Goal: Task Accomplishment & Management: Manage account settings

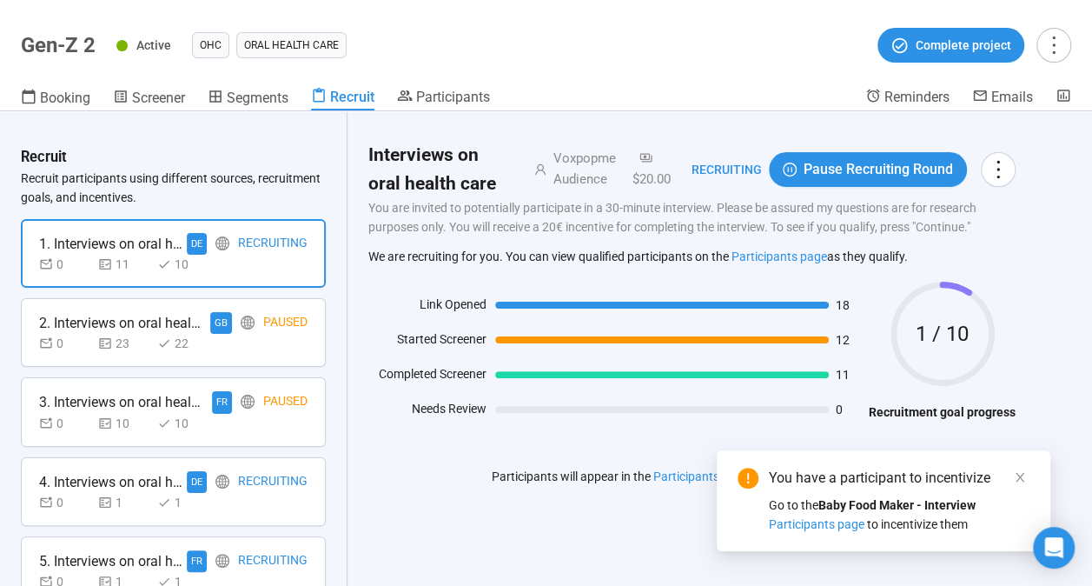
scroll to position [4, 0]
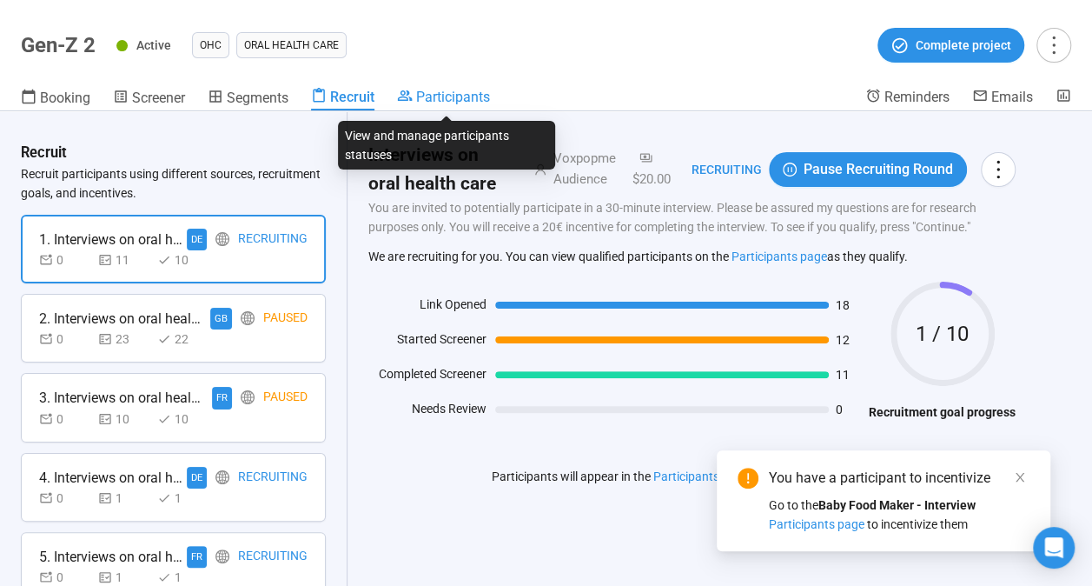
click at [433, 99] on span "Participants" at bounding box center [453, 97] width 74 height 17
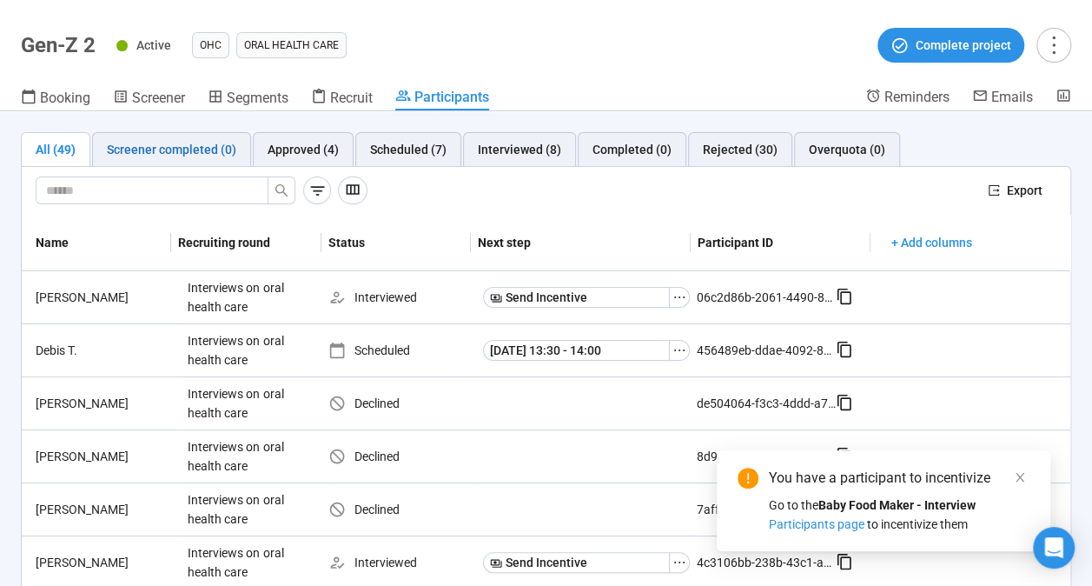
click at [205, 149] on div "Screener completed (0)" at bounding box center [171, 149] width 129 height 19
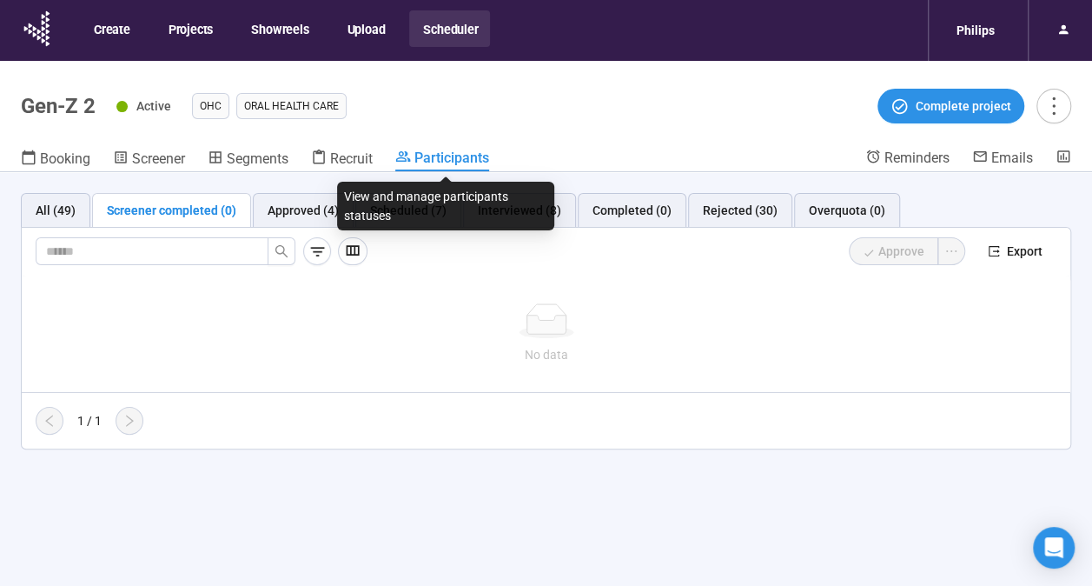
click at [421, 158] on span "Participants" at bounding box center [452, 157] width 75 height 17
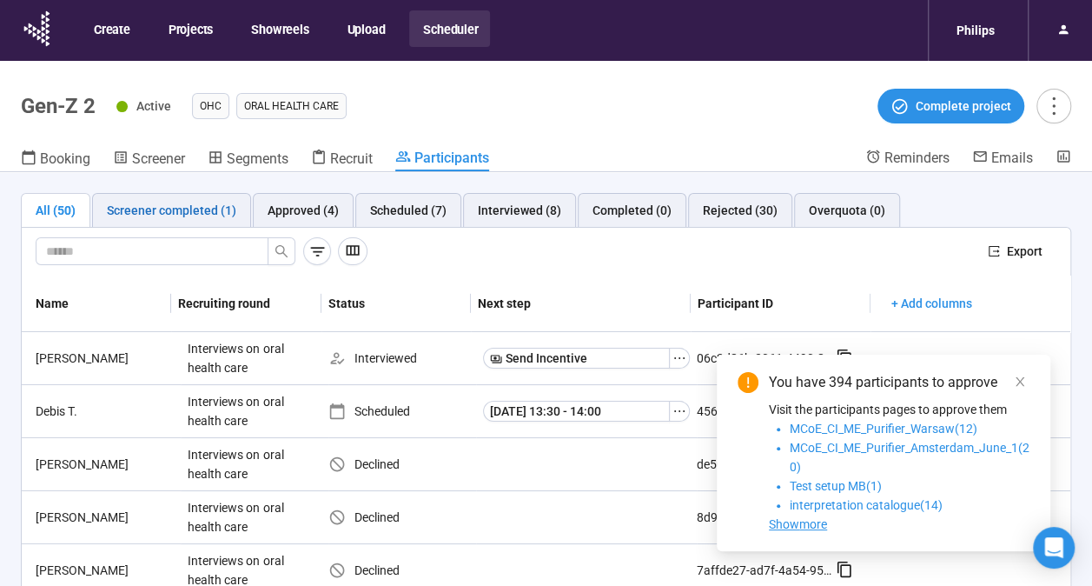
click at [177, 204] on div "Screener completed (1)" at bounding box center [171, 210] width 129 height 19
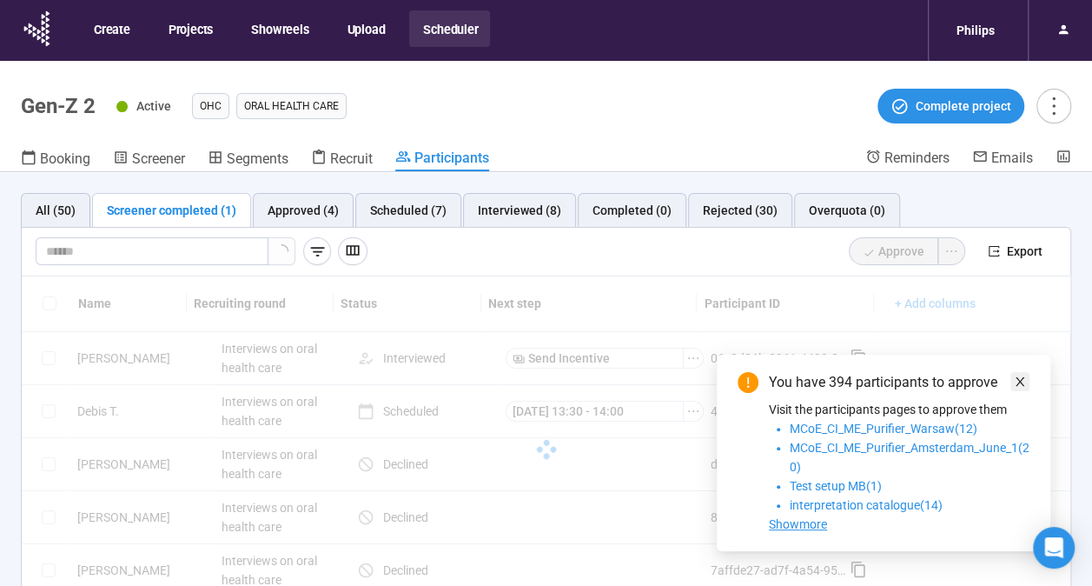
click at [1020, 380] on icon "close" at bounding box center [1020, 381] width 12 height 12
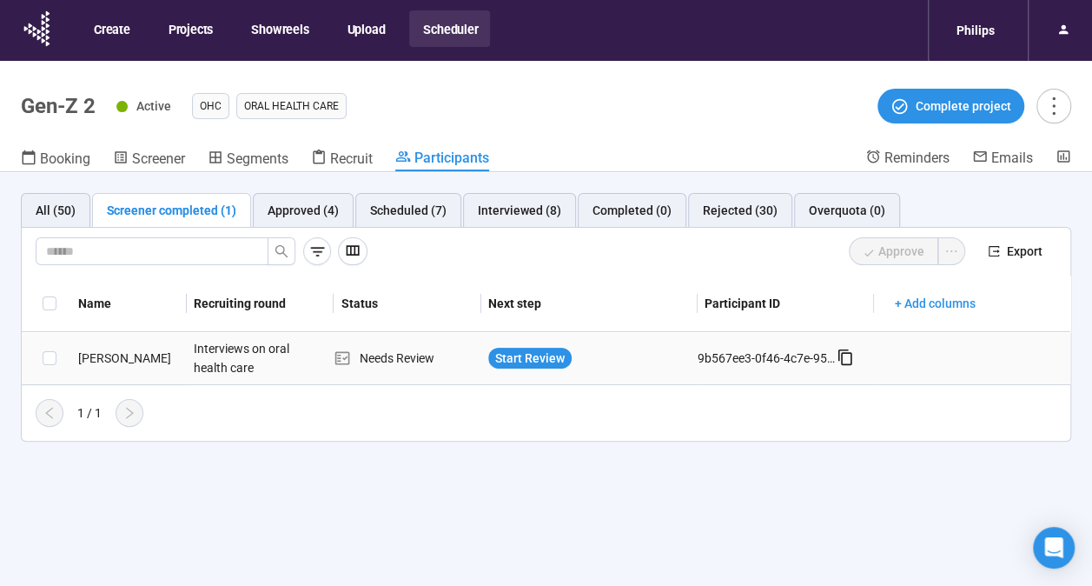
click at [92, 356] on div "Isaac W." at bounding box center [129, 357] width 116 height 19
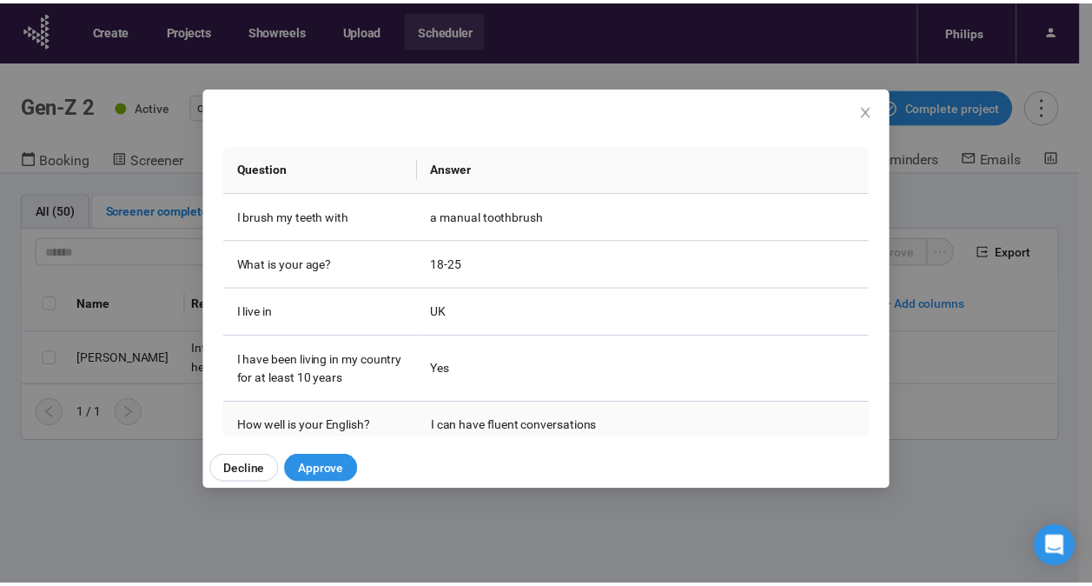
scroll to position [225, 0]
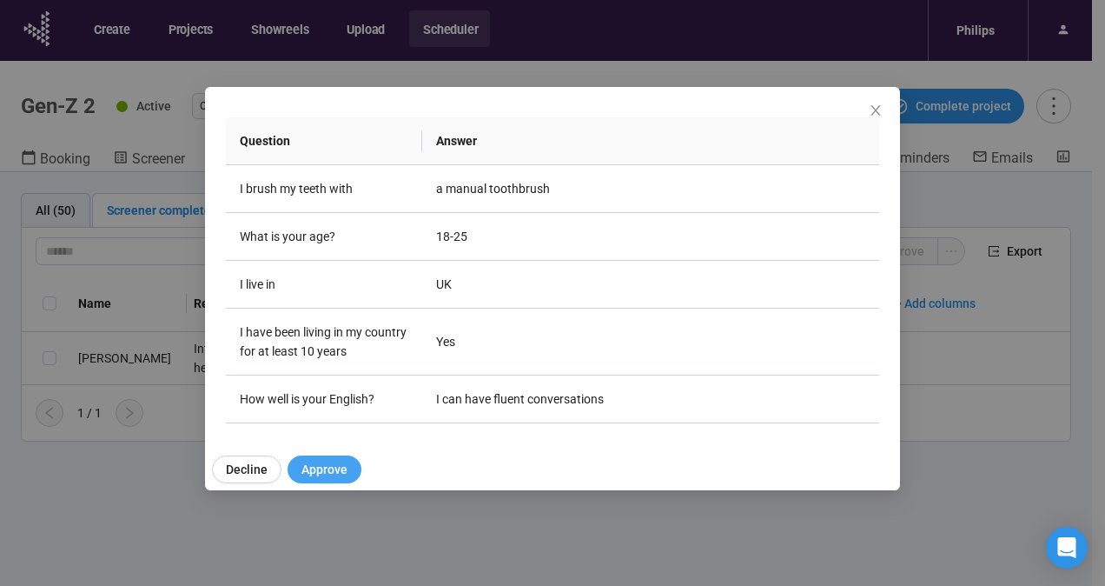
click at [332, 464] on span "Approve" at bounding box center [325, 469] width 46 height 19
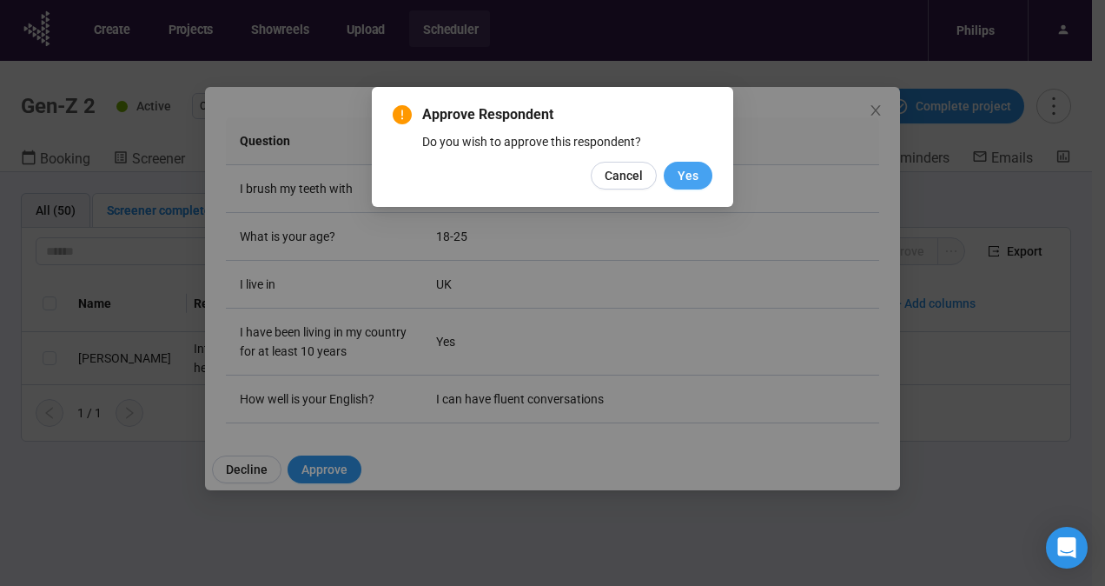
click at [671, 169] on button "Yes" at bounding box center [688, 176] width 49 height 28
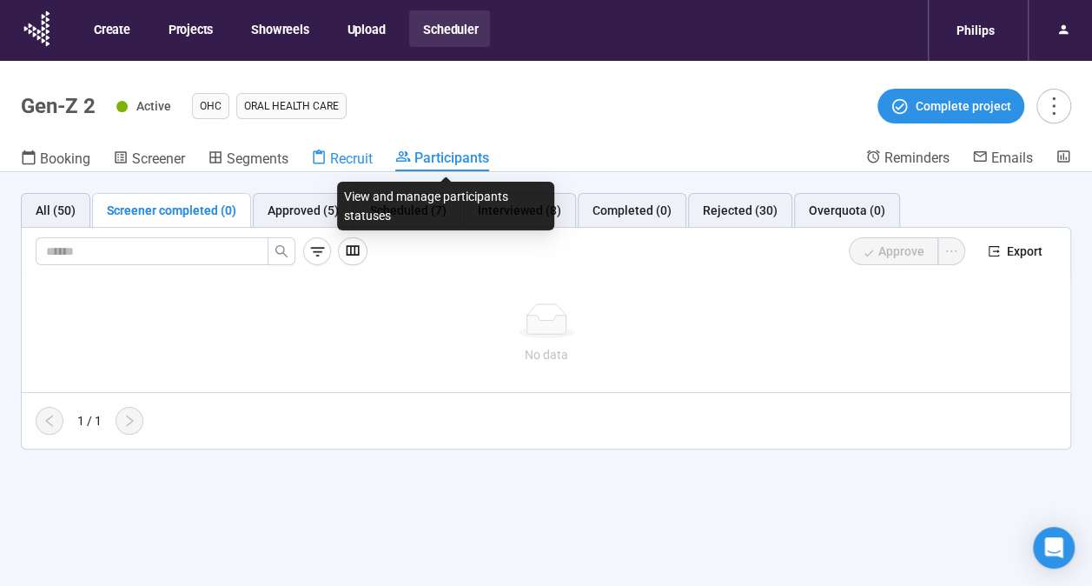
click at [344, 153] on span "Recruit" at bounding box center [351, 158] width 43 height 17
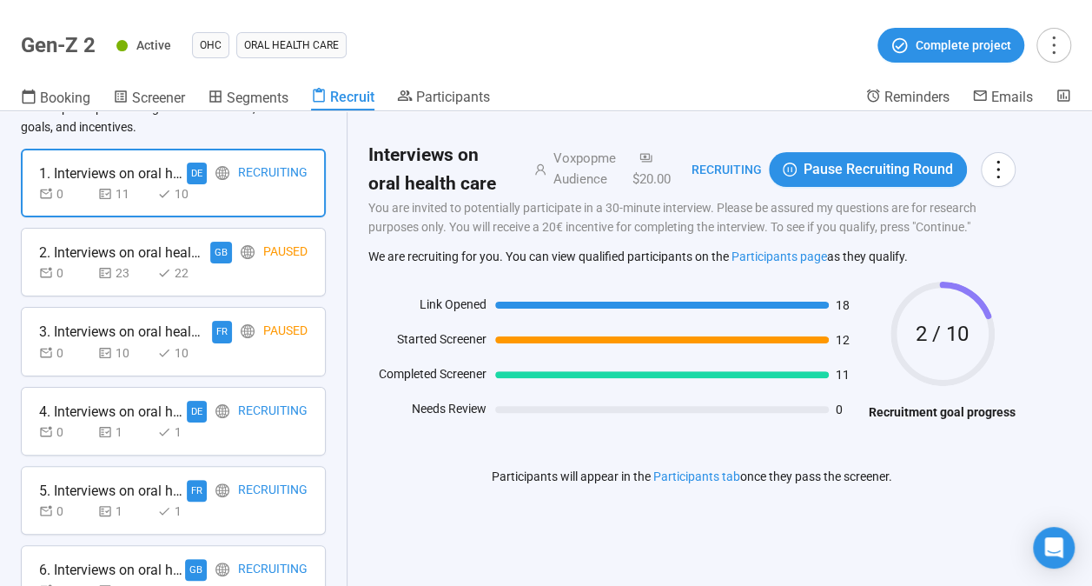
scroll to position [70, 0]
click at [248, 92] on span "Segments" at bounding box center [258, 98] width 62 height 17
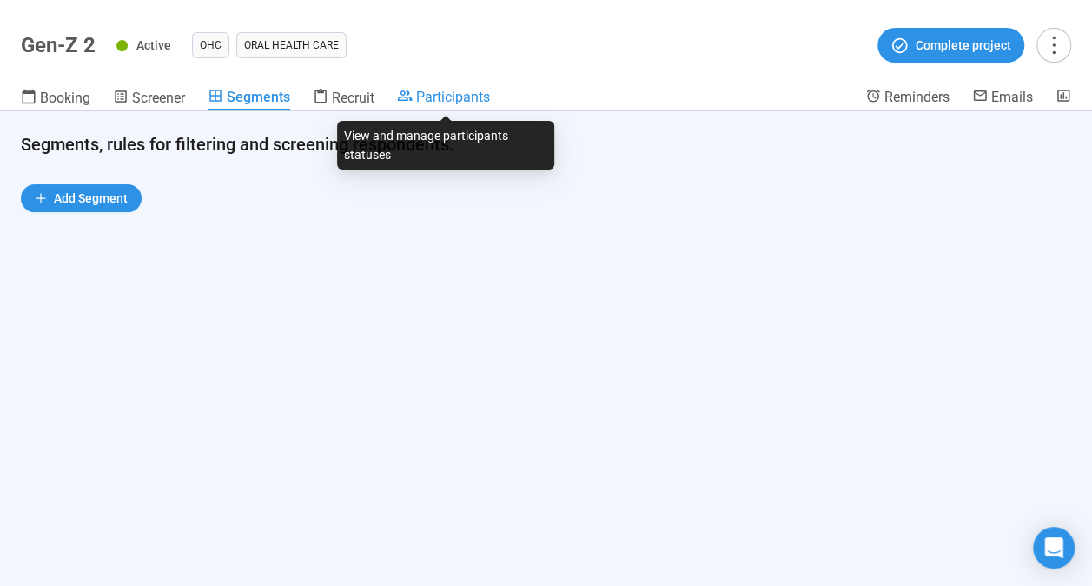
click at [426, 104] on span "Participants" at bounding box center [453, 97] width 74 height 17
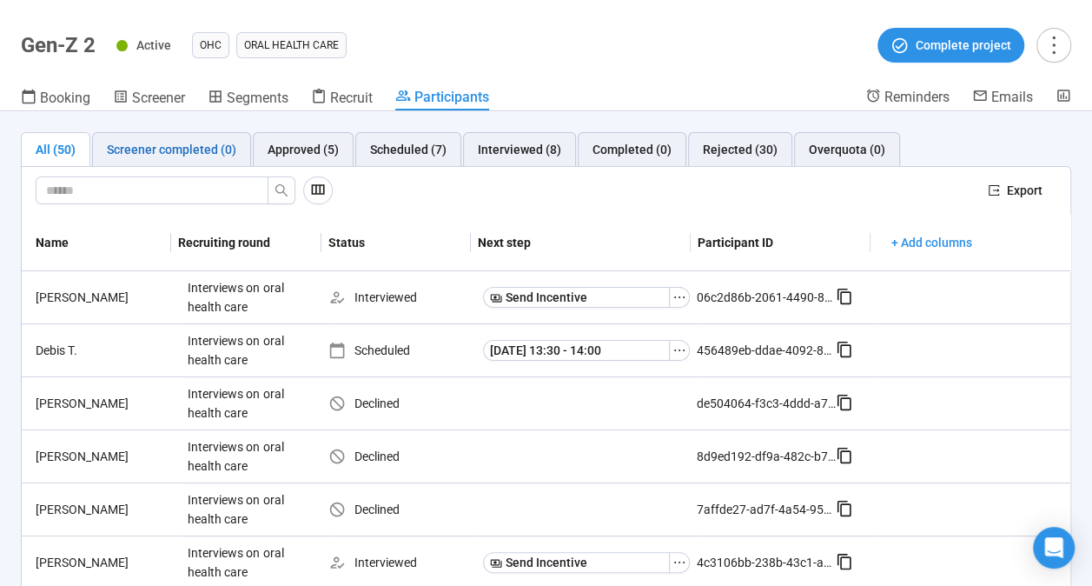
click at [181, 150] on div "Screener completed (0)" at bounding box center [171, 149] width 129 height 19
